Goal: Task Accomplishment & Management: Use online tool/utility

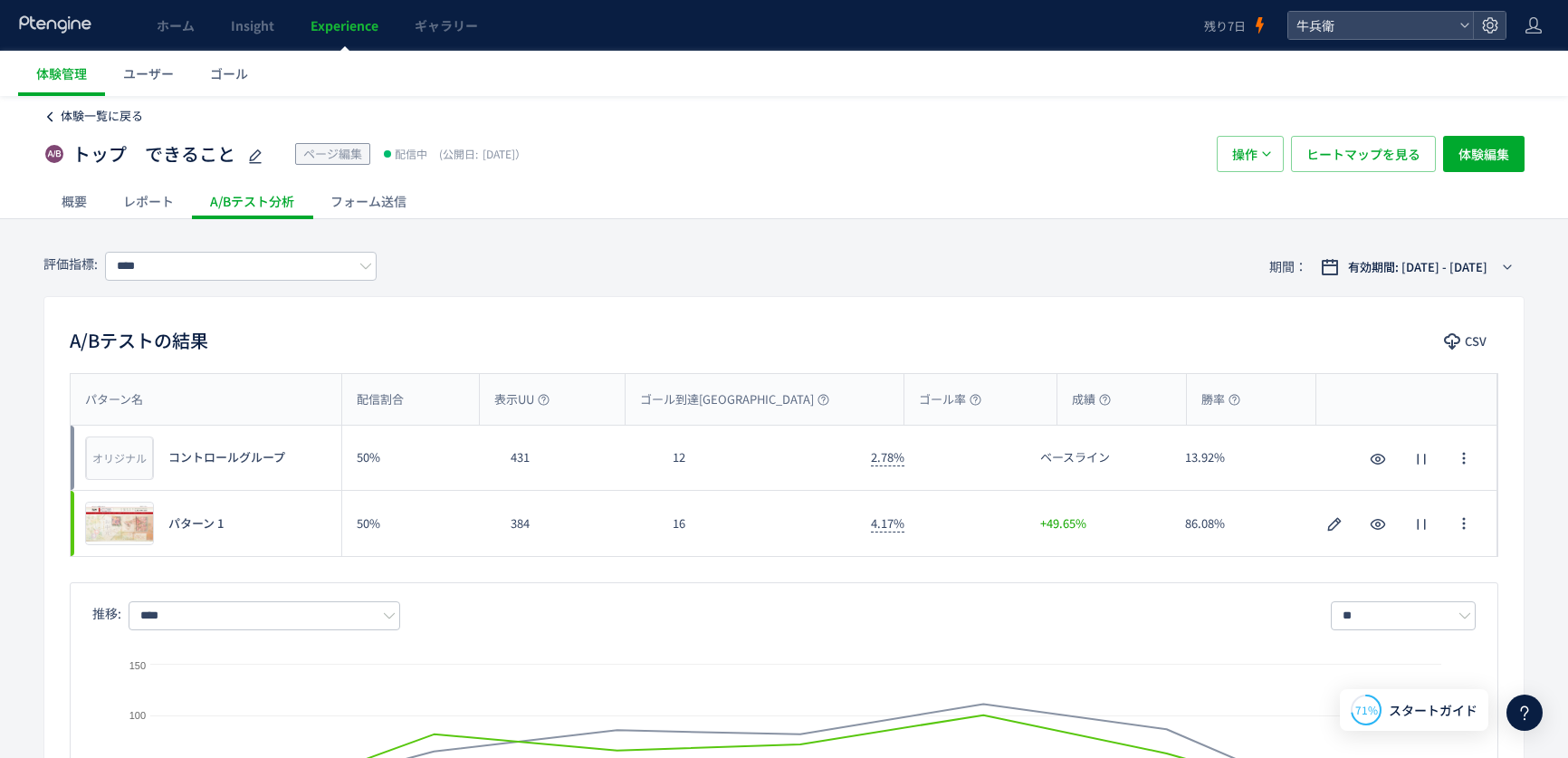
click at [125, 119] on span "体験一覧に戻る" at bounding box center [101, 115] width 83 height 18
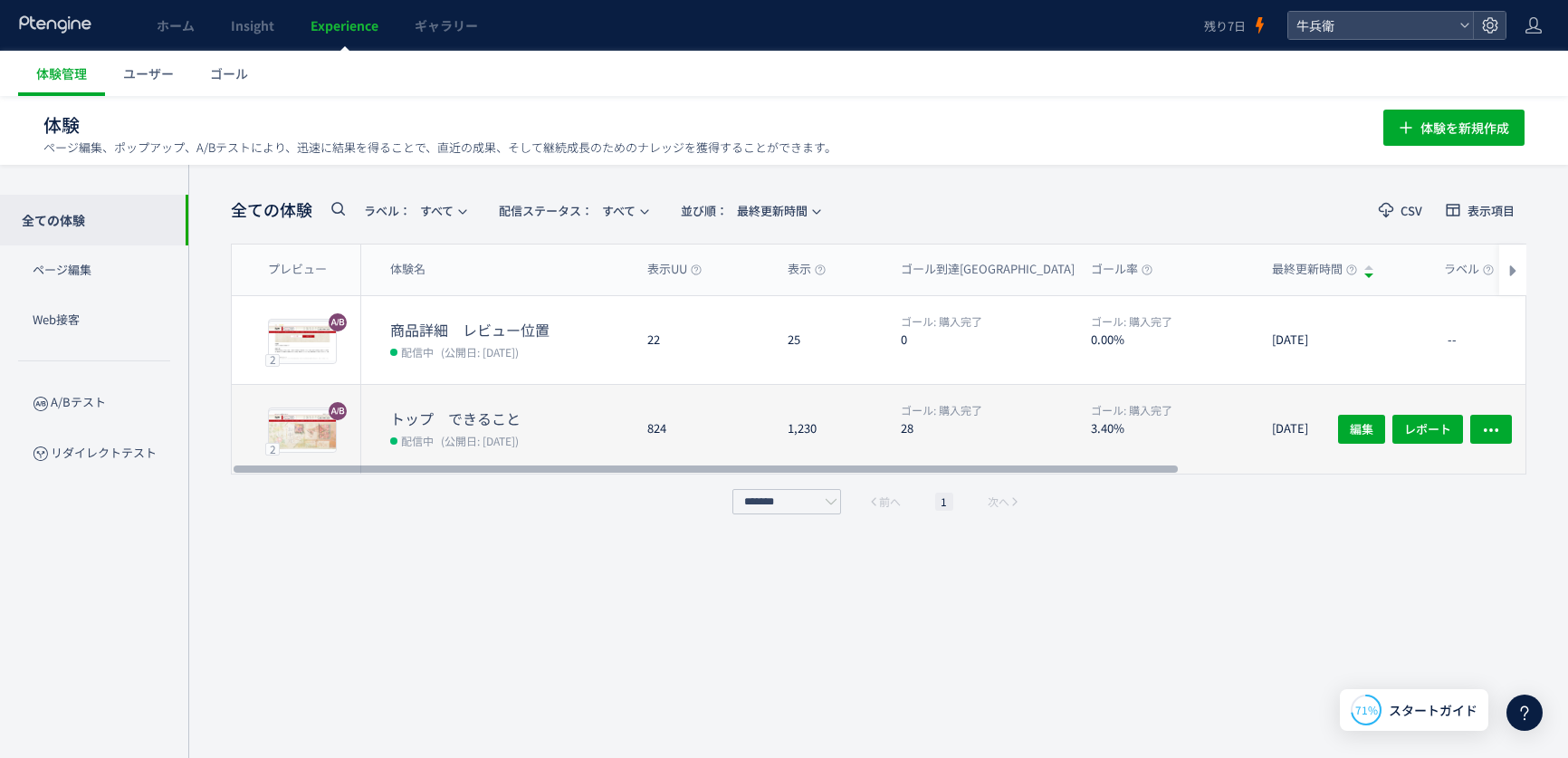
click at [768, 398] on div "824" at bounding box center [703, 429] width 140 height 89
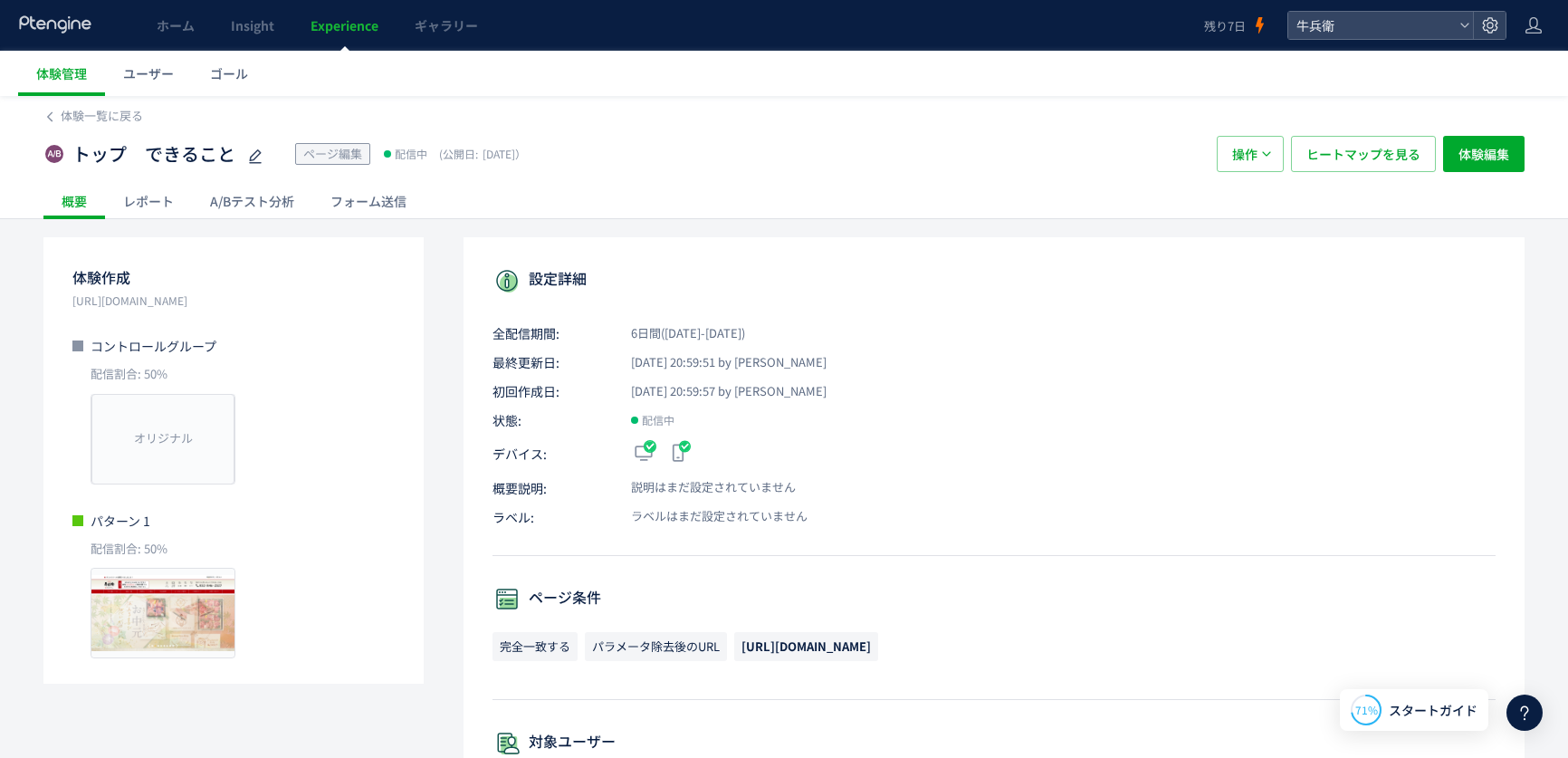
scroll to position [66, 0]
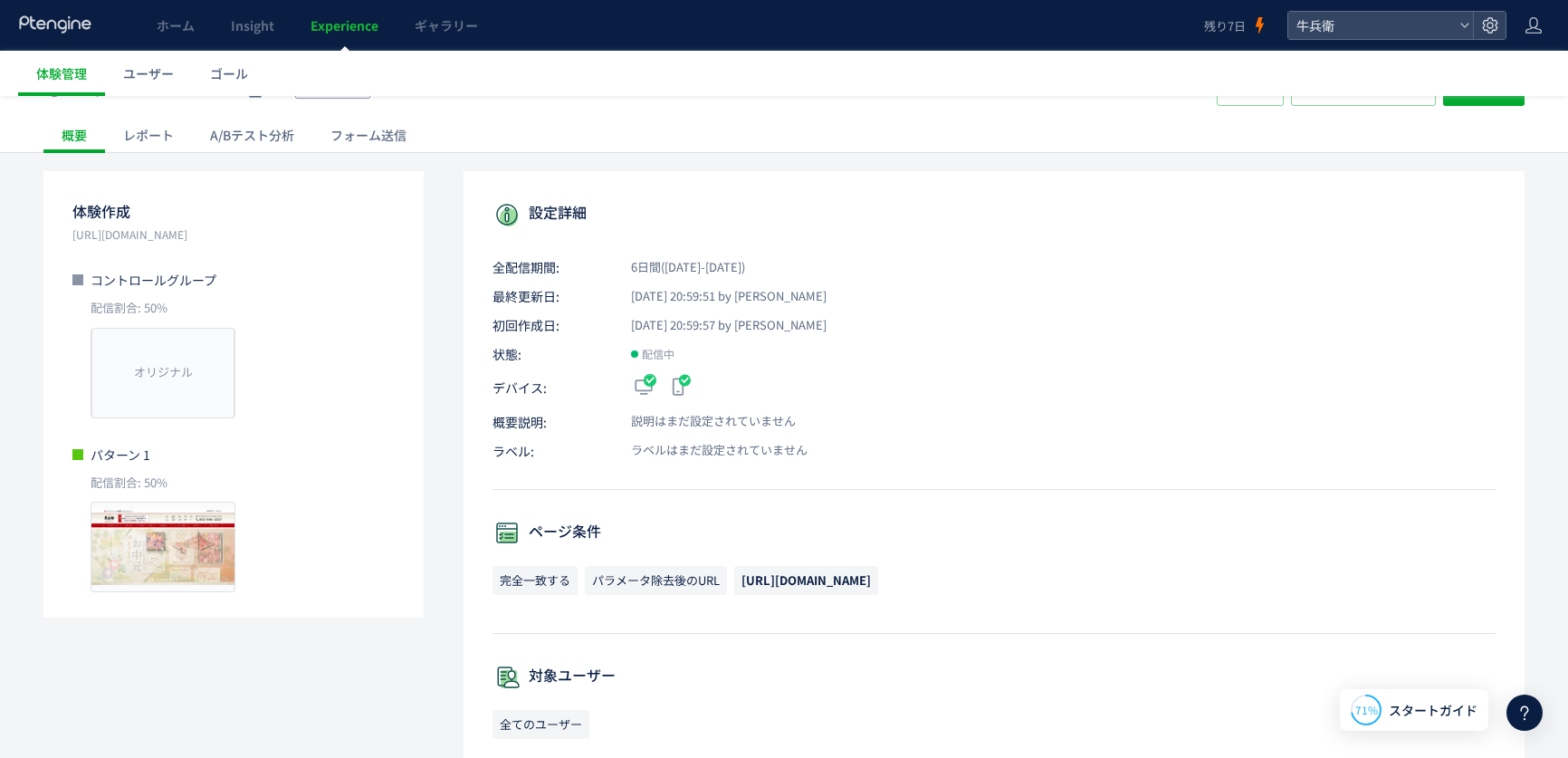
click at [275, 137] on div "A/Bテスト分析" at bounding box center [253, 135] width 121 height 36
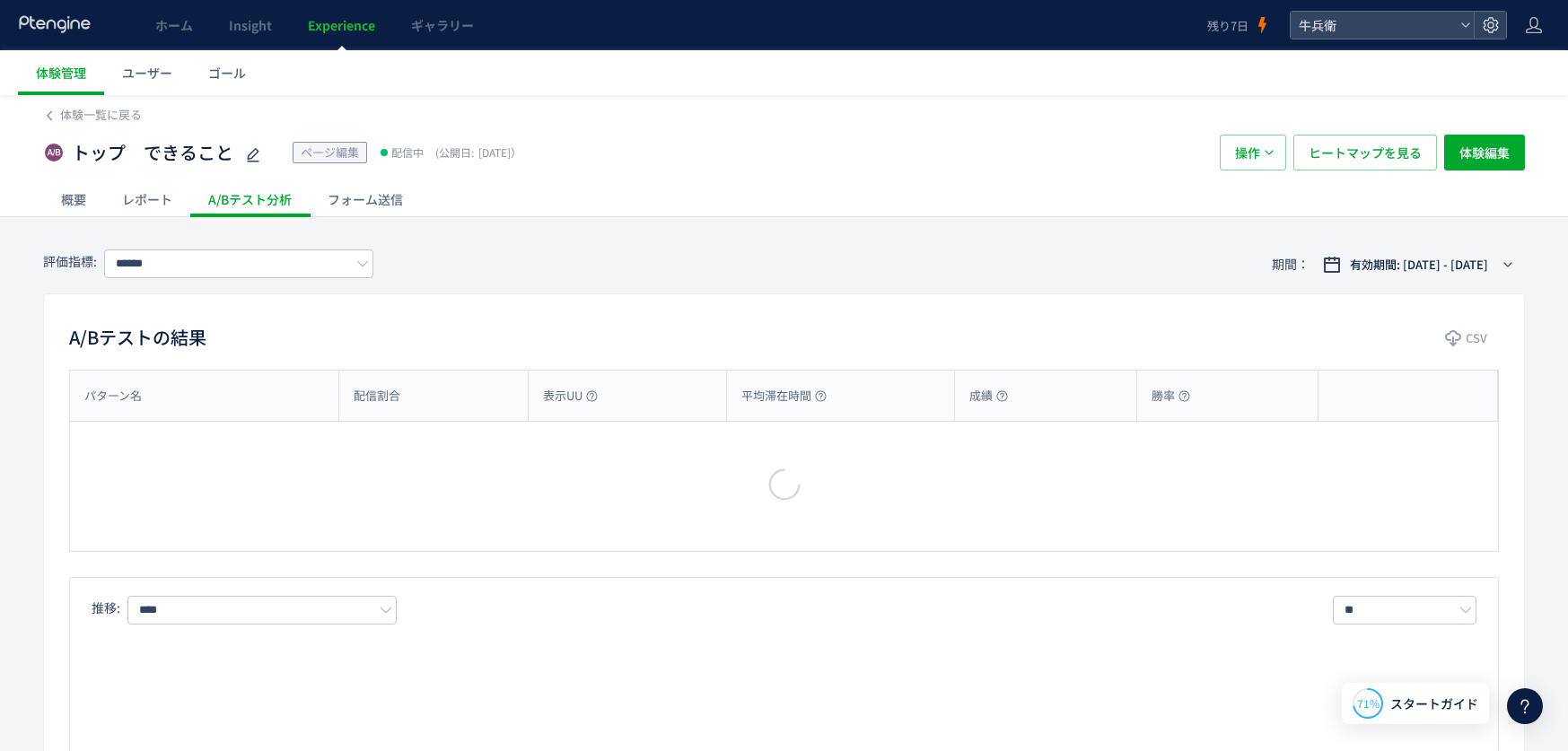
type input "****"
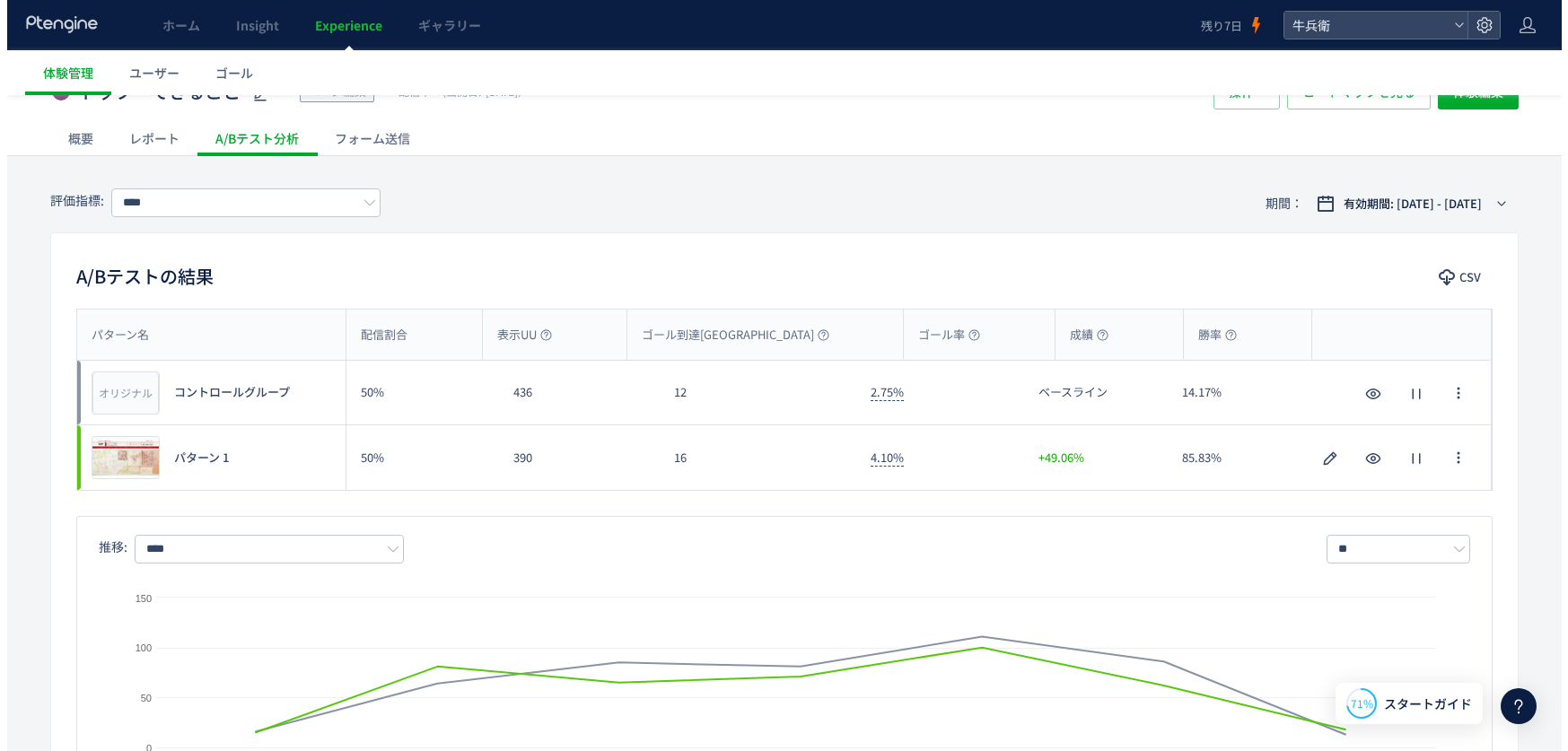
scroll to position [58, 0]
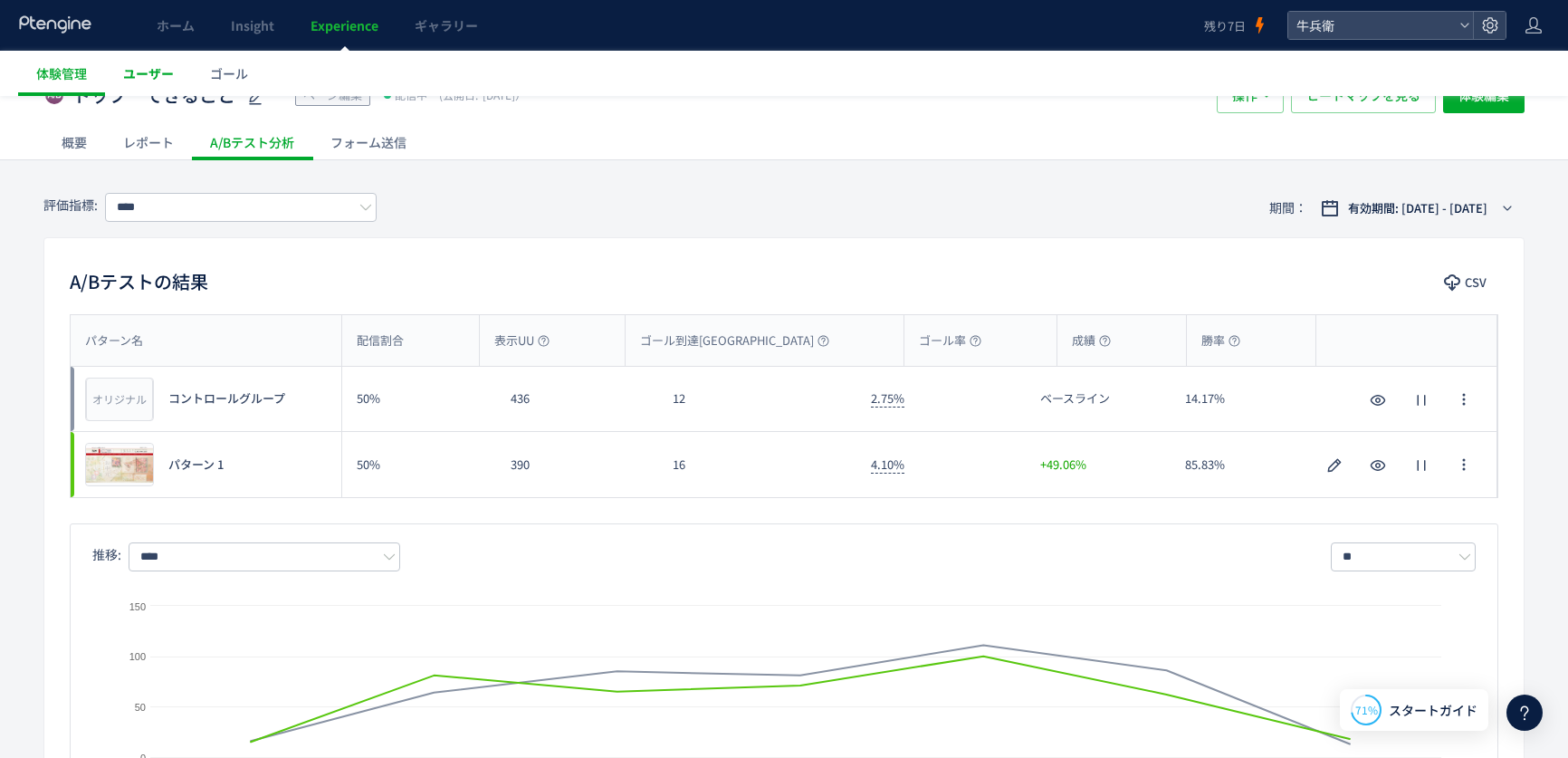
click at [162, 83] on link "ユーザー" at bounding box center [149, 73] width 87 height 46
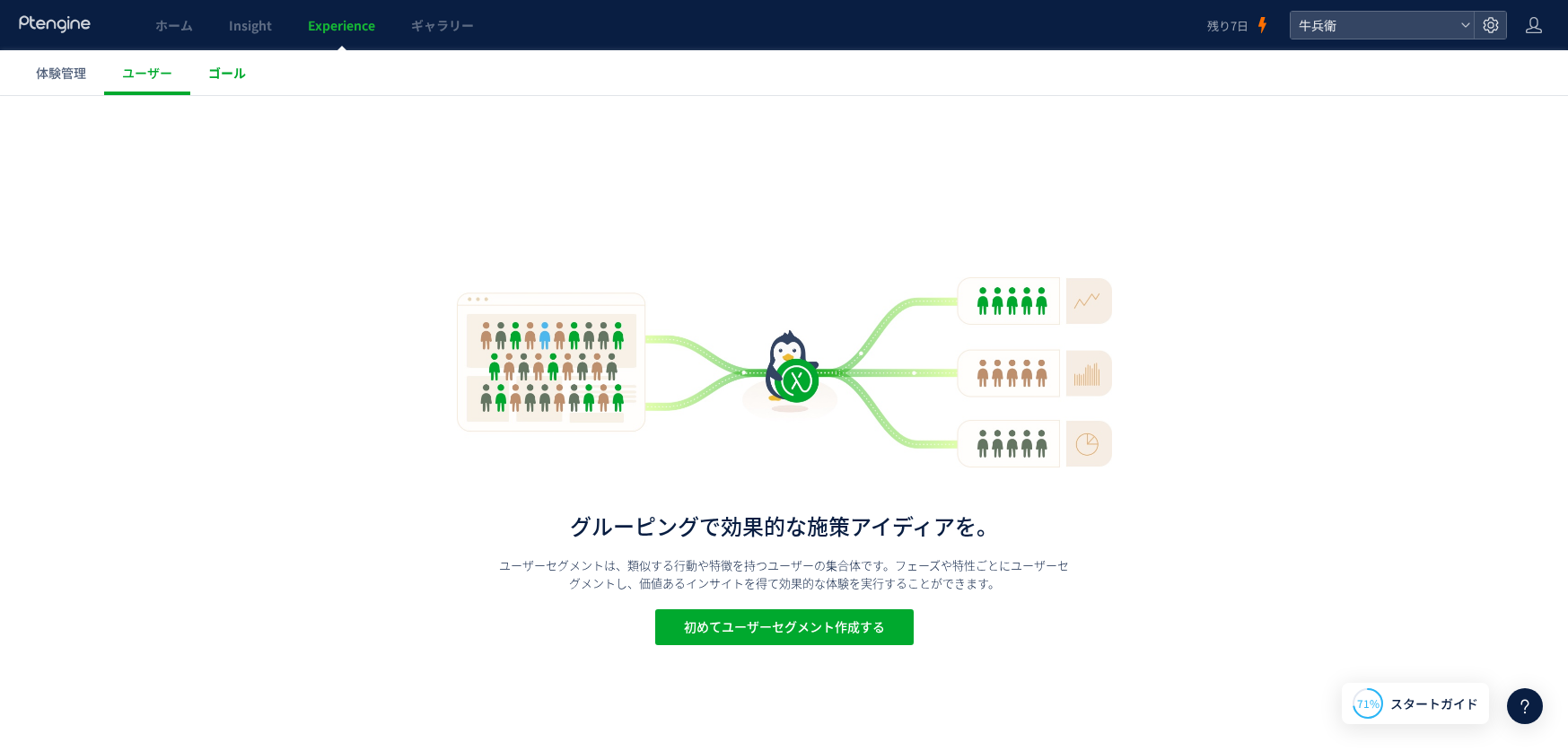
click at [225, 79] on span "ゴール" at bounding box center [226, 73] width 38 height 18
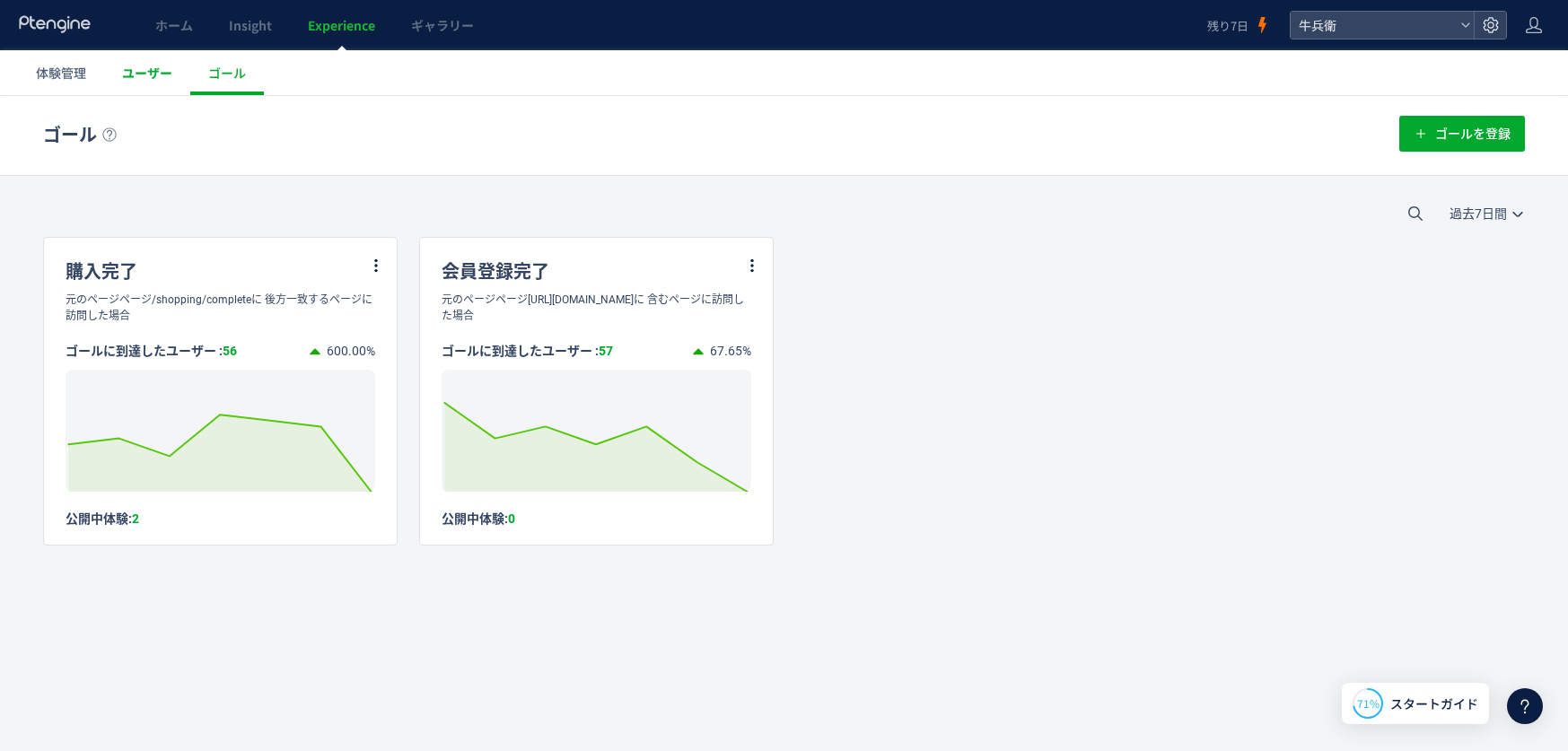
click at [177, 80] on link "ユーザー" at bounding box center [147, 73] width 86 height 45
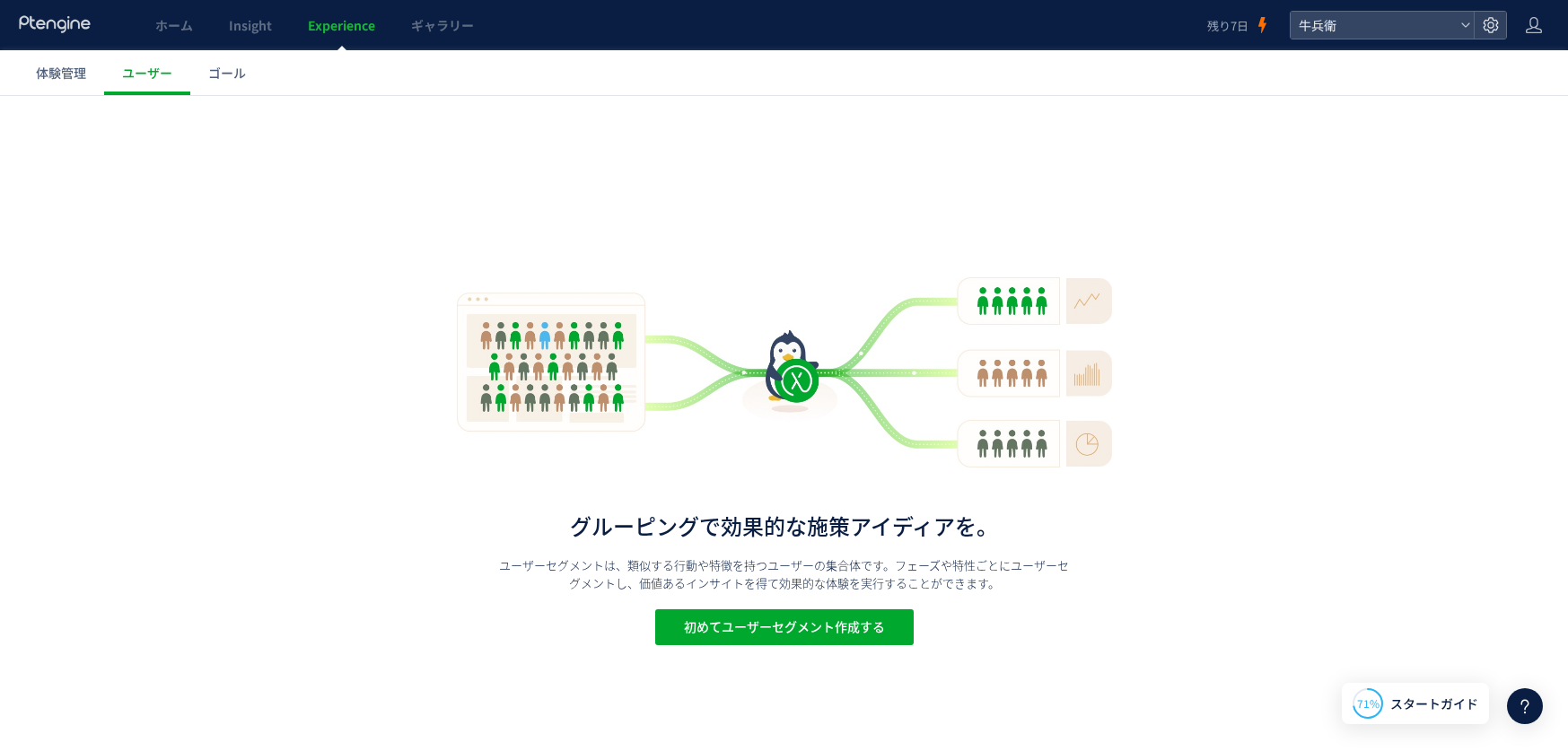
click at [813, 607] on div "グルーピングで効果的な施策アイディアを。 ユーザーセグメントは、類似する行動や特徴を持つユーザーの集合体です。フェーズや特性ごとにユーザーセグメントし、価値あ…" at bounding box center [784, 423] width 1568 height 452
click at [814, 611] on span "初めてユーザーセグメント作成する" at bounding box center [784, 627] width 201 height 36
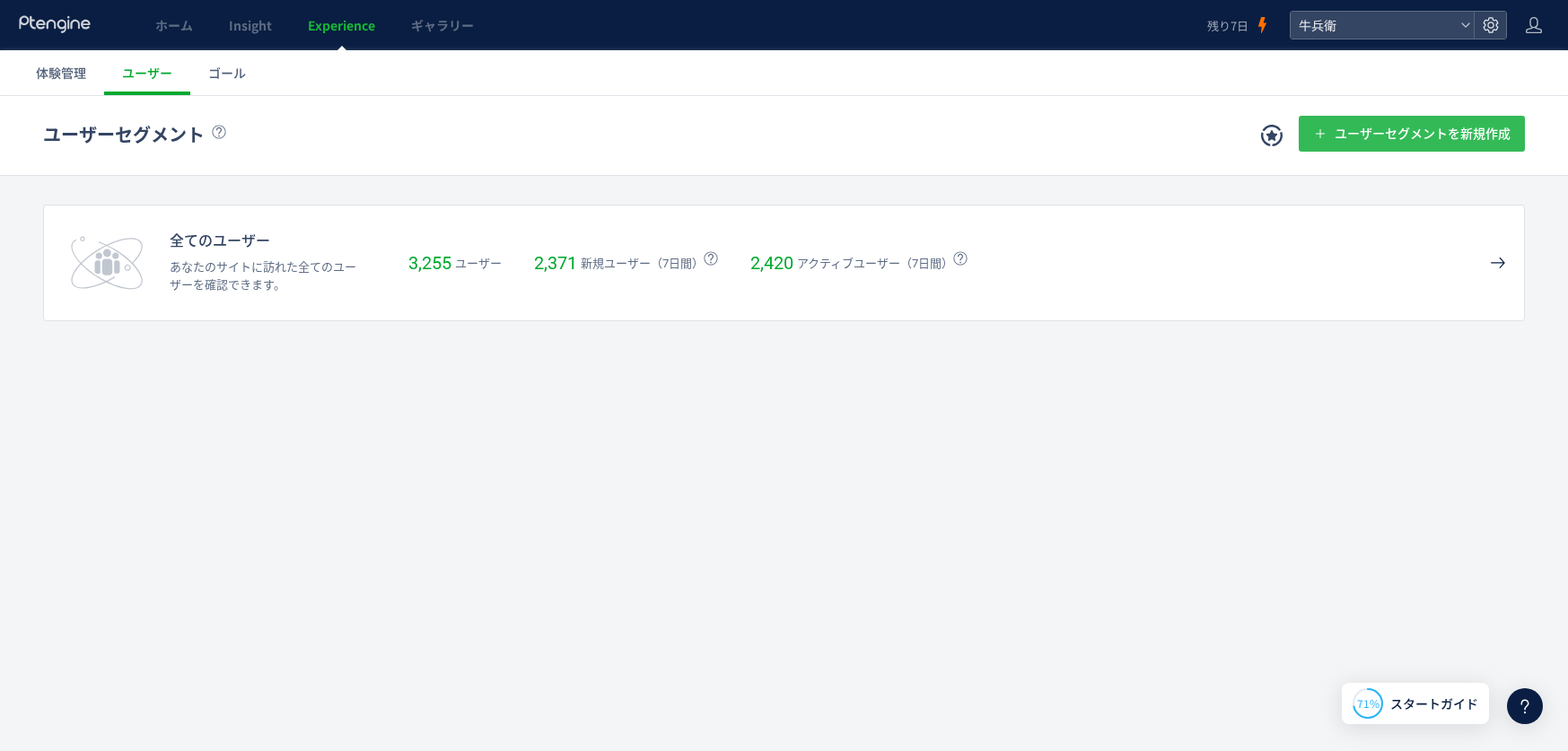
click at [1378, 117] on span "ユーザーセグメントを新規作成" at bounding box center [1422, 133] width 176 height 36
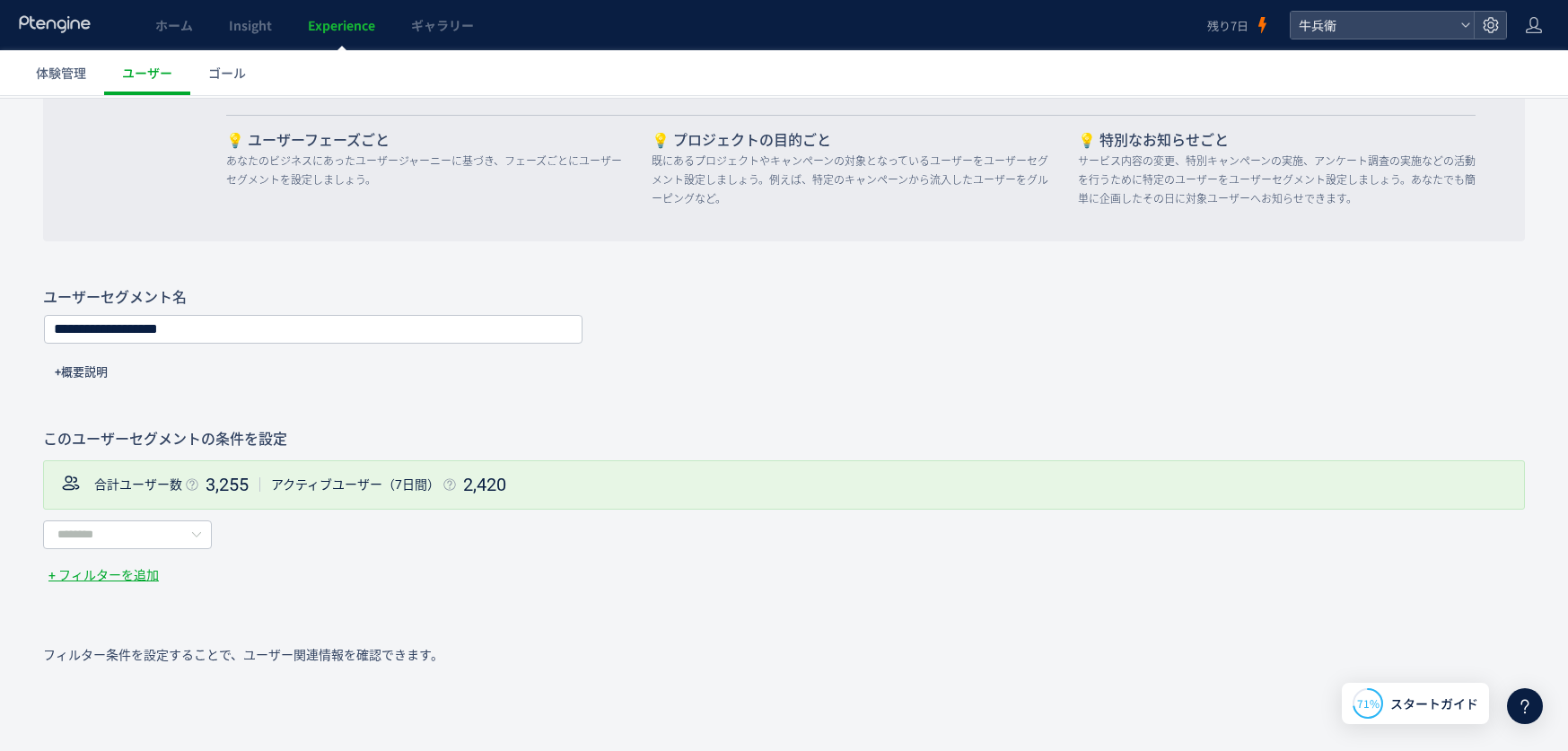
scroll to position [232, 0]
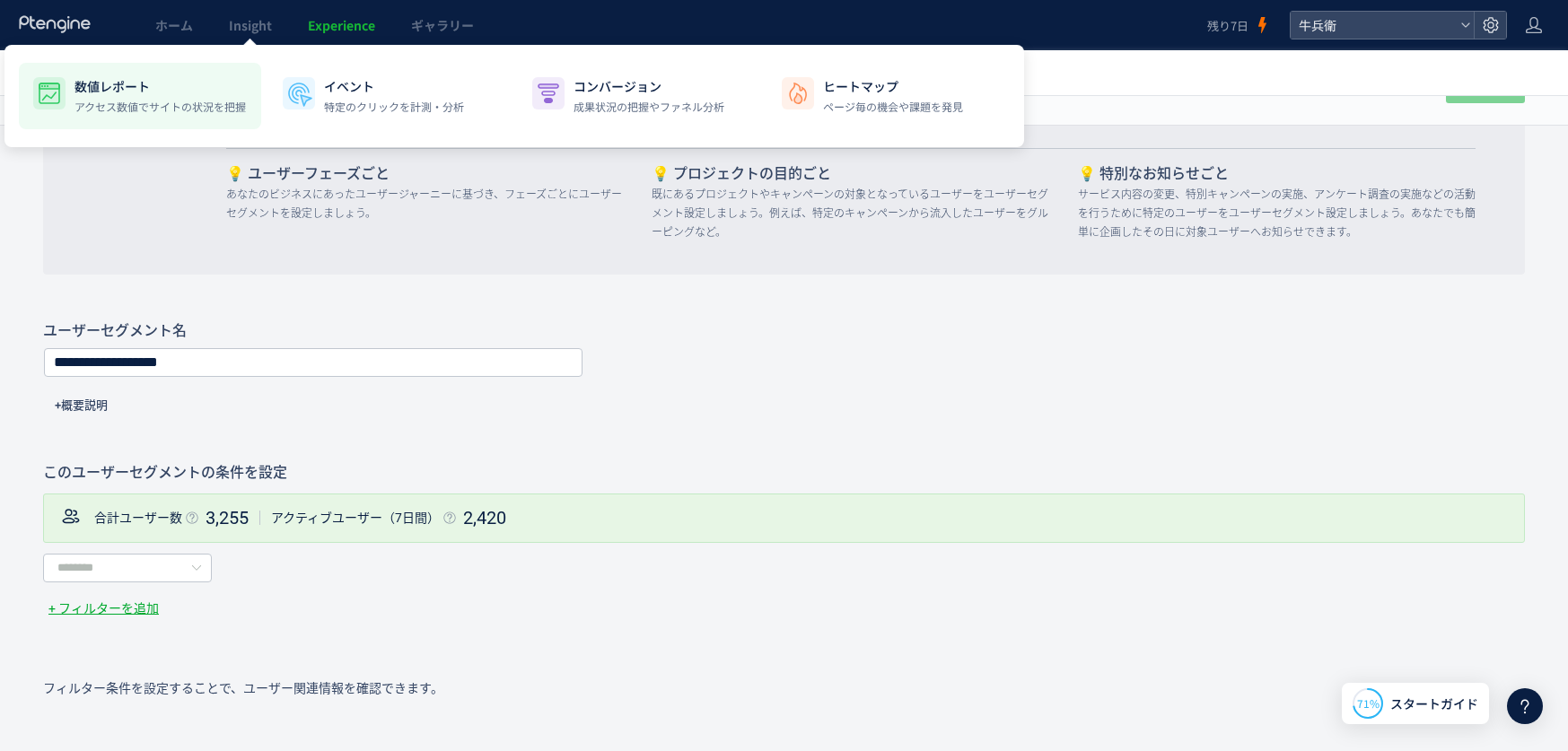
click at [156, 81] on p "数値レポート" at bounding box center [160, 87] width 171 height 18
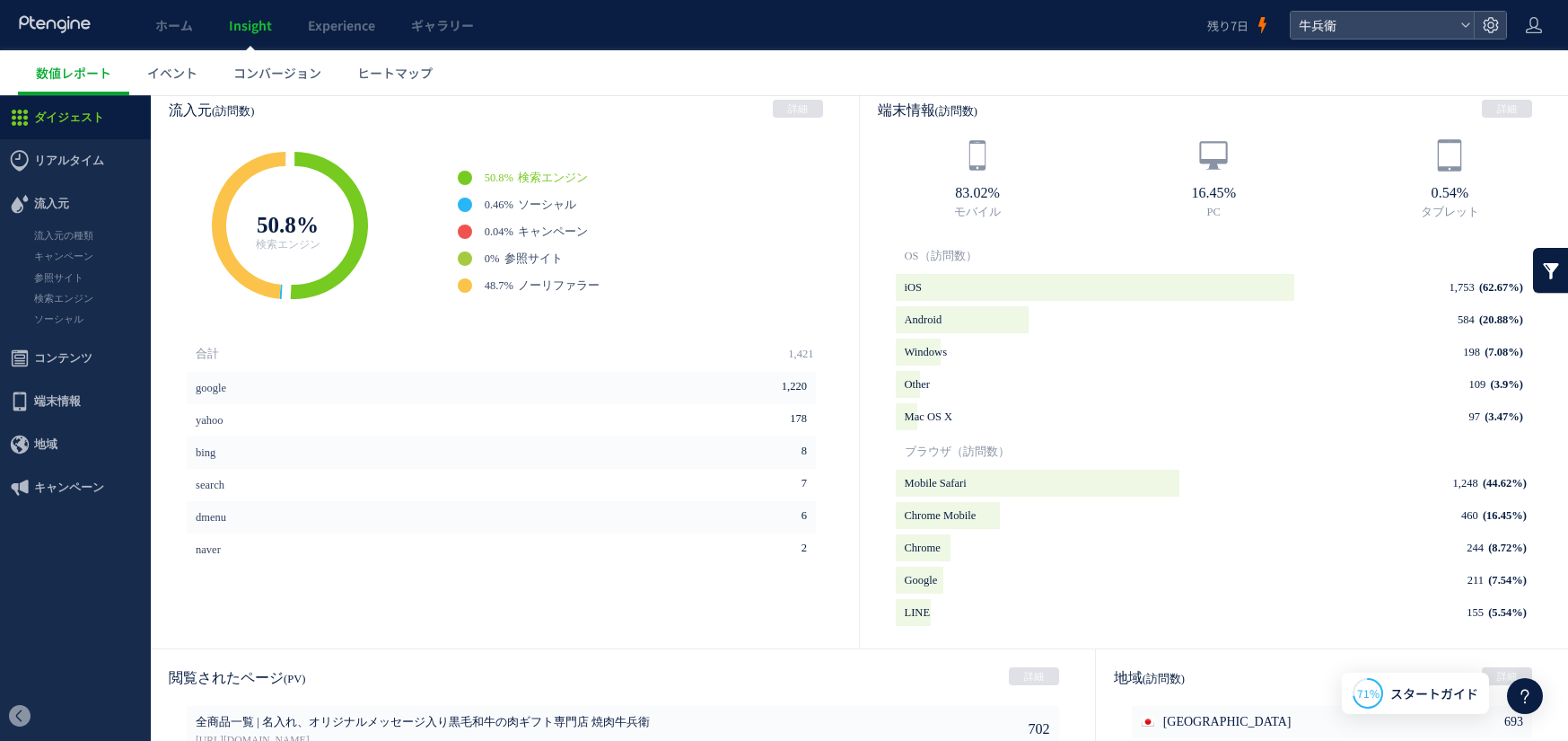
scroll to position [495, 0]
